Goal: Transaction & Acquisition: Purchase product/service

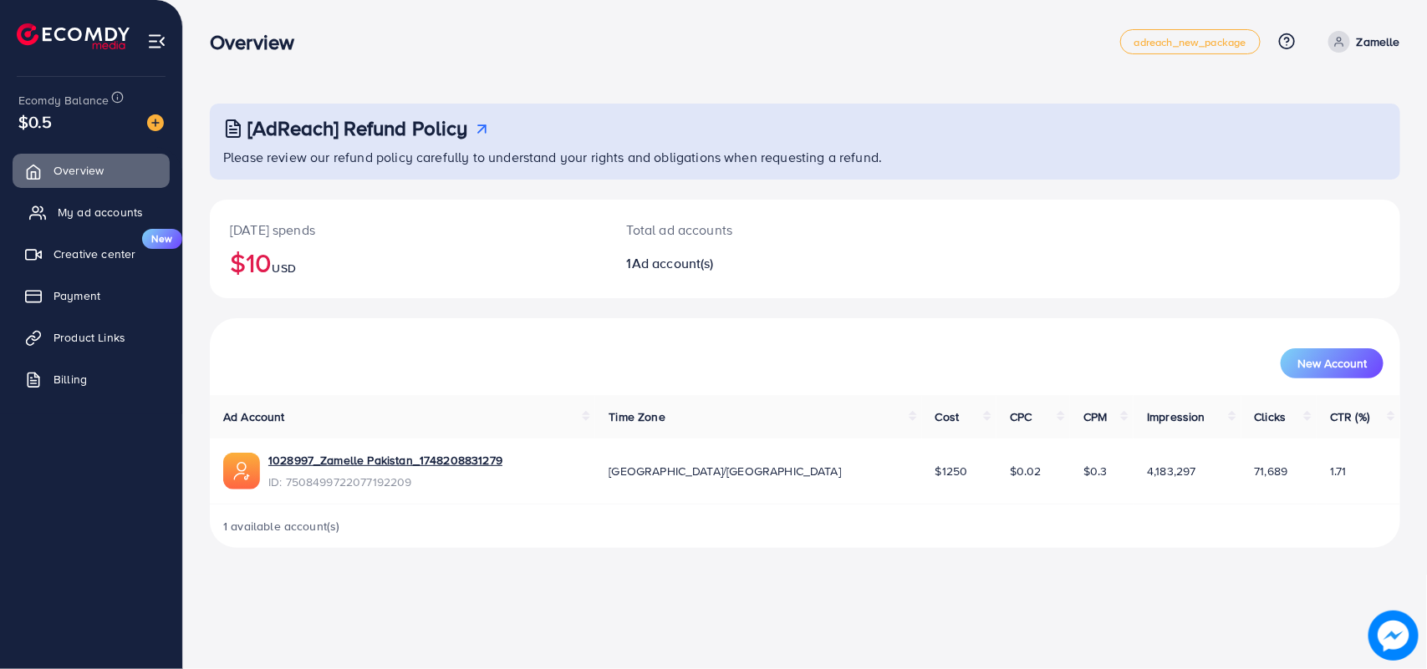
click at [69, 216] on span "My ad accounts" at bounding box center [100, 212] width 85 height 17
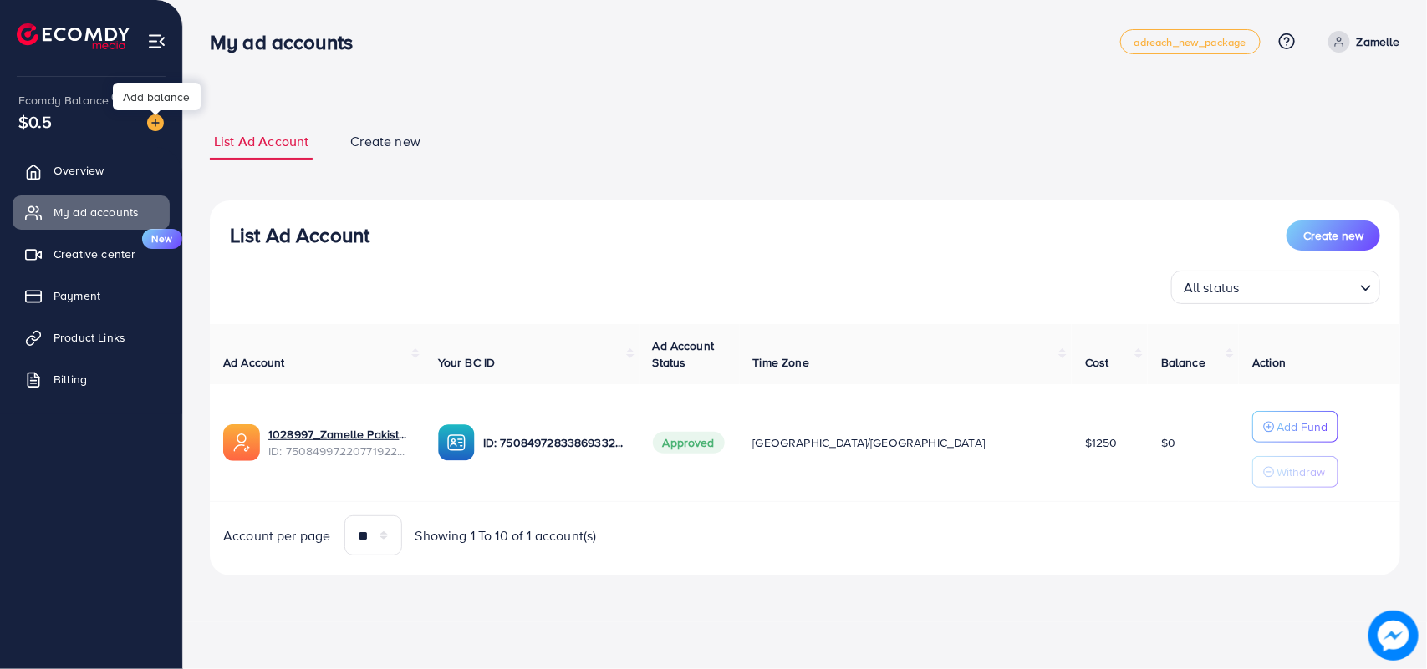
click at [147, 114] on div "Add balance" at bounding box center [157, 97] width 88 height 38
click at [163, 125] on img at bounding box center [155, 122] width 17 height 17
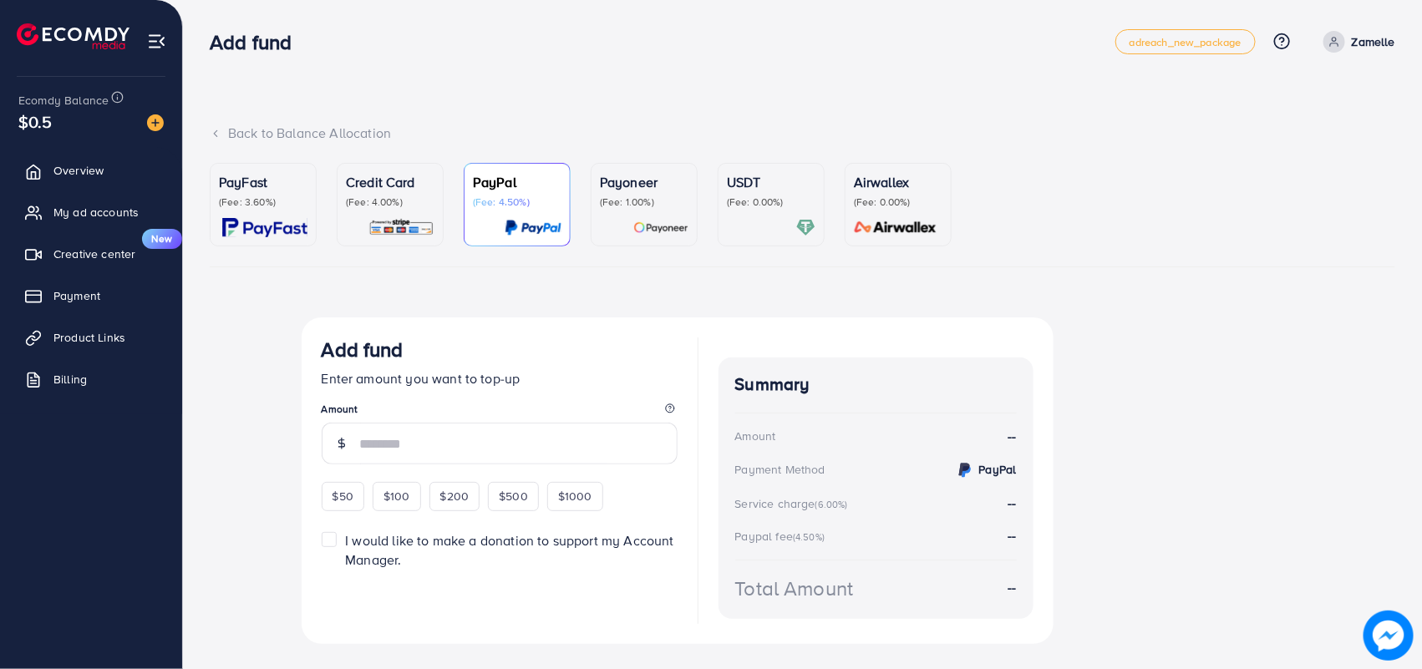
click at [297, 206] on p "(Fee: 3.60%)" at bounding box center [263, 202] width 89 height 13
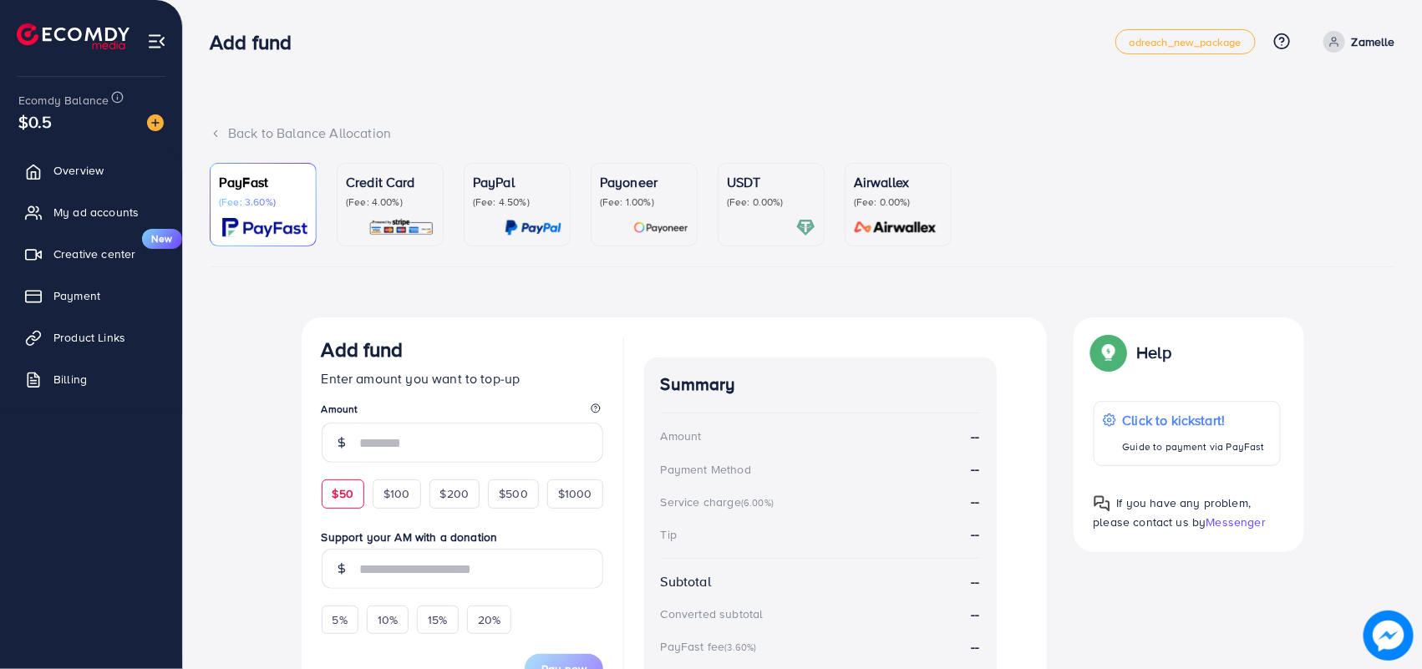
click at [340, 491] on span "$50" at bounding box center [343, 494] width 21 height 17
type input "**"
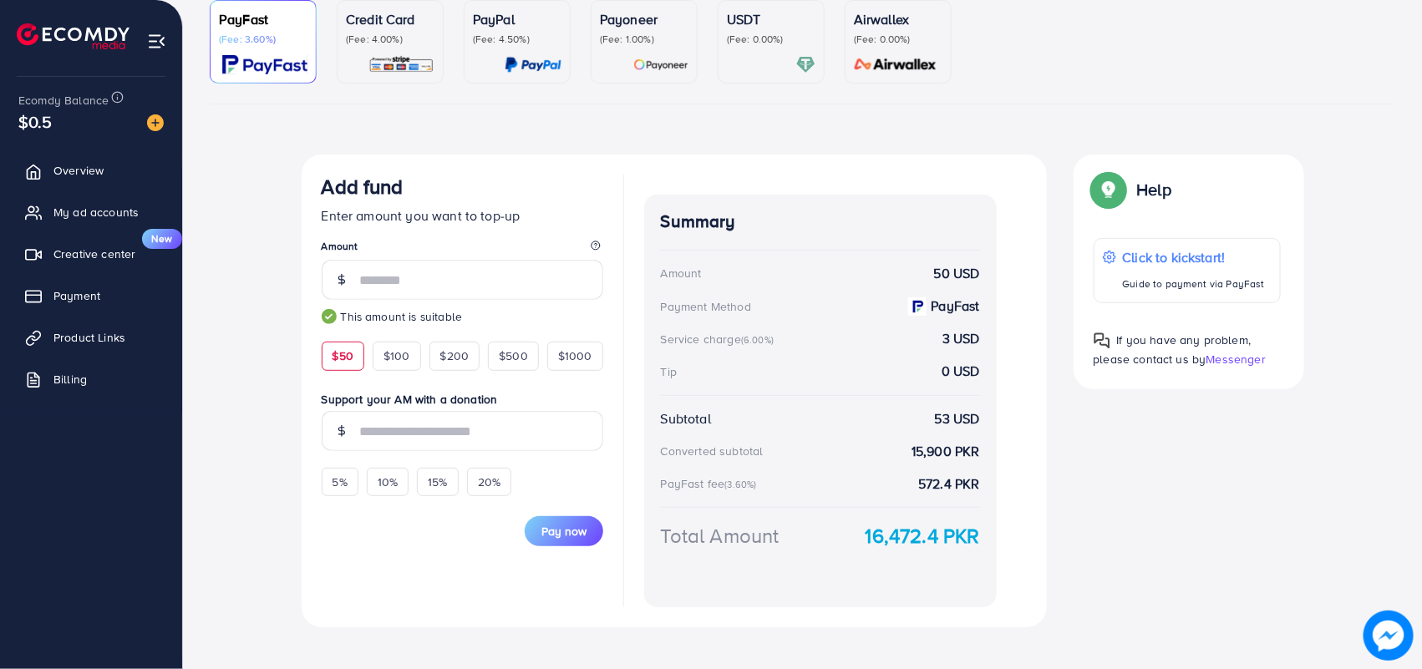
scroll to position [181, 0]
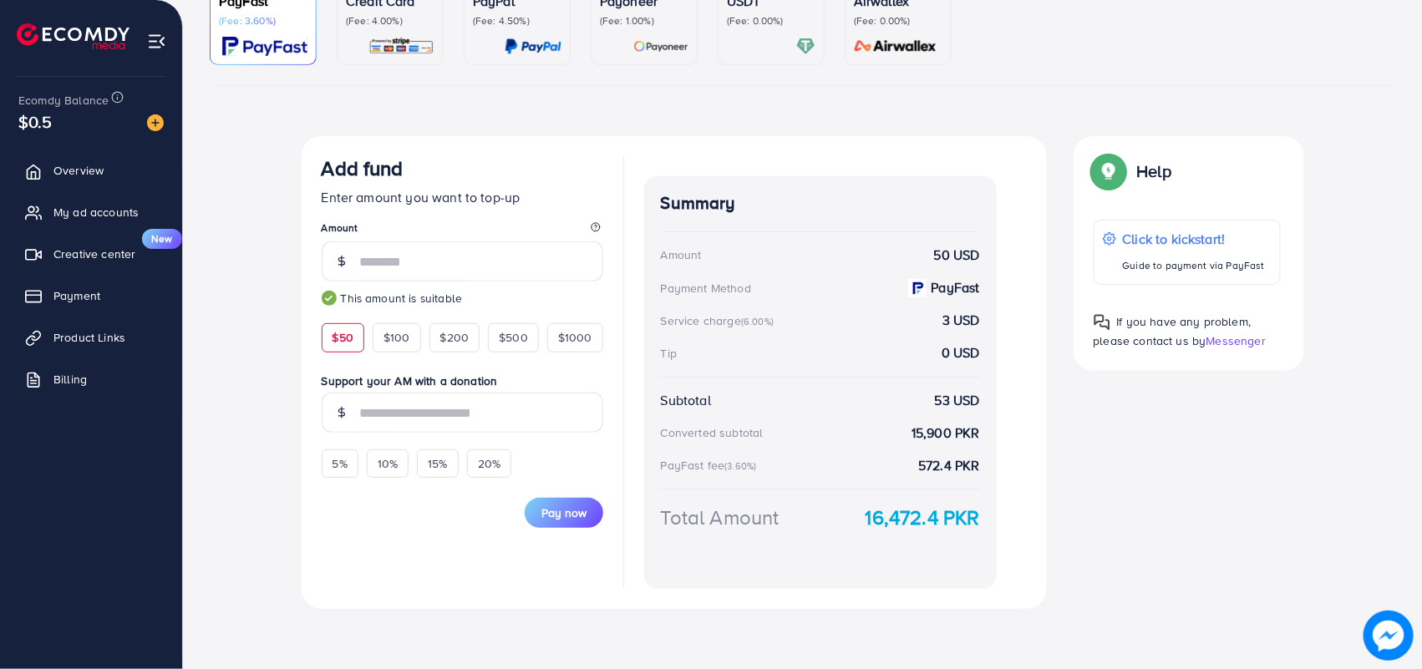
click at [541, 511] on button "Pay now" at bounding box center [564, 513] width 79 height 30
